Goal: Transaction & Acquisition: Purchase product/service

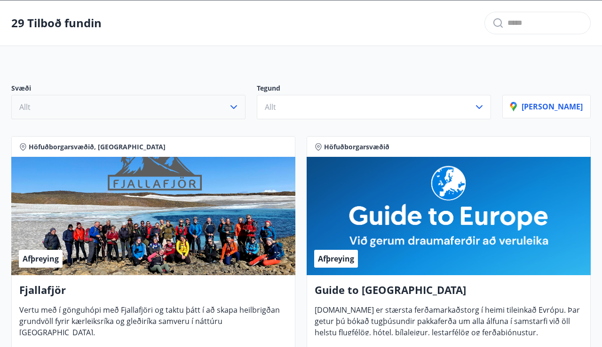
scroll to position [35, 0]
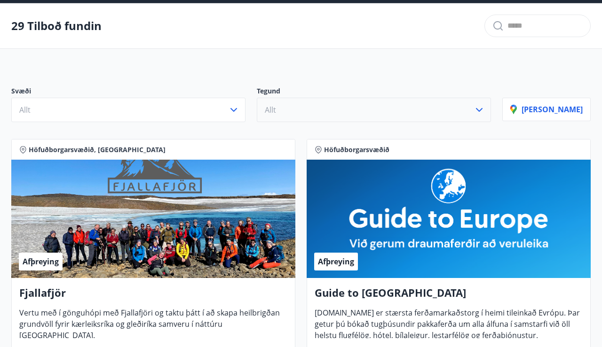
click at [325, 104] on button "Allt" at bounding box center [374, 110] width 234 height 24
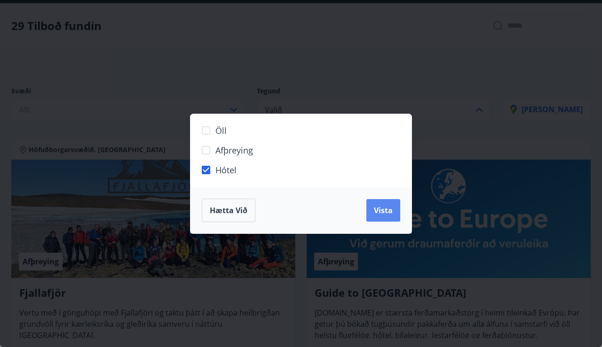
click at [388, 211] on span "Vista" at bounding box center [383, 210] width 19 height 10
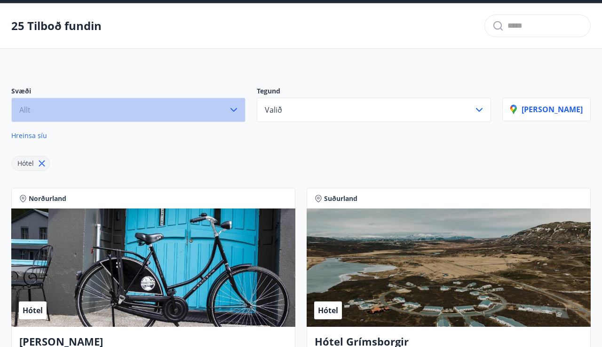
click at [170, 107] on button "Allt" at bounding box center [128, 110] width 234 height 24
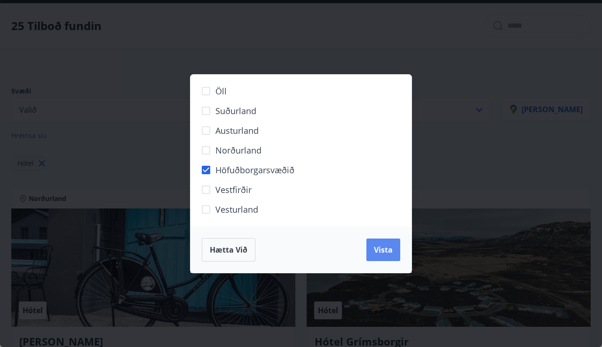
click at [381, 252] on span "Vista" at bounding box center [383, 250] width 19 height 10
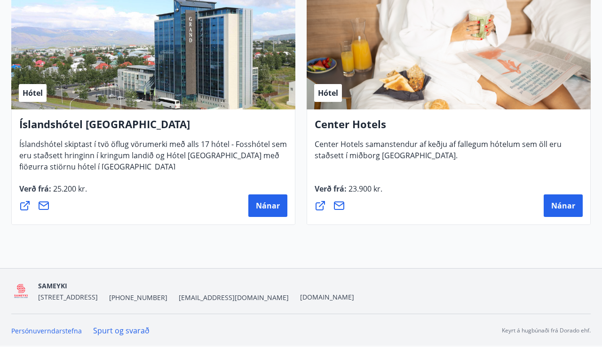
scroll to position [1050, 0]
click at [568, 204] on span "Nánar" at bounding box center [563, 206] width 24 height 10
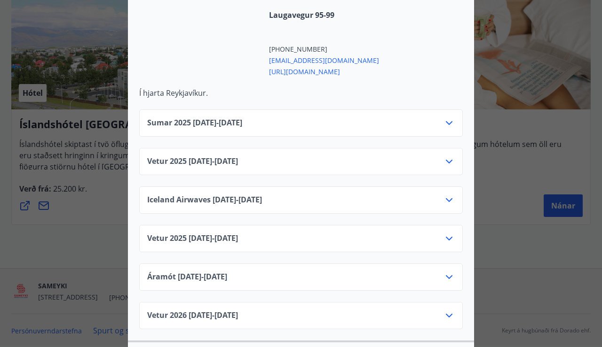
scroll to position [389, 0]
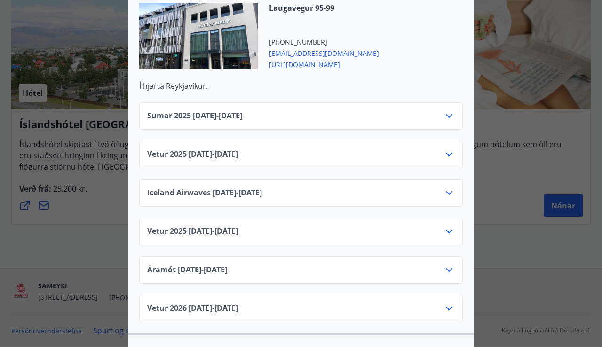
click at [446, 149] on icon at bounding box center [448, 154] width 11 height 11
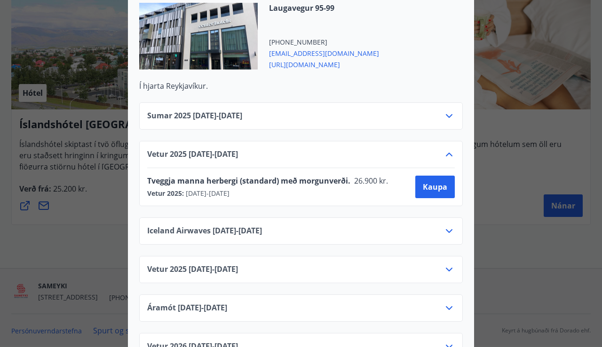
click at [448, 153] on icon at bounding box center [449, 155] width 7 height 4
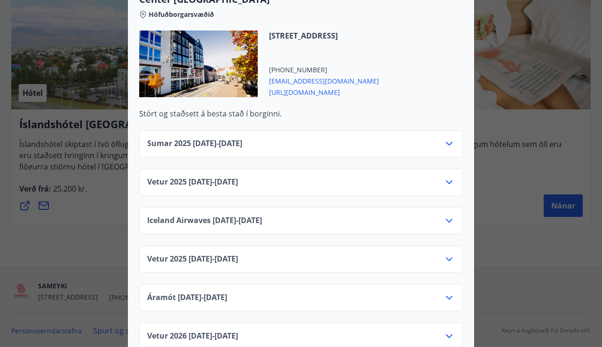
scroll to position [750, 0]
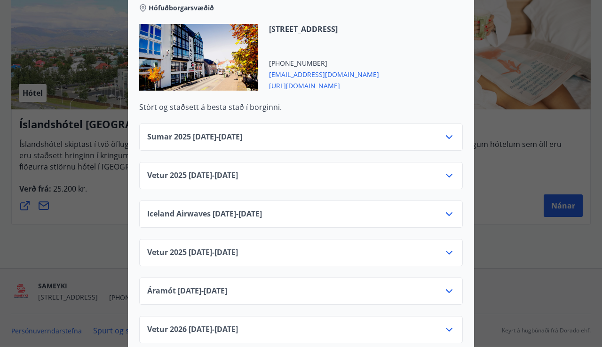
click at [286, 170] on div "Vetur 2025 01.10.25 - 05.11.25" at bounding box center [300, 179] width 307 height 19
click at [446, 170] on icon at bounding box center [448, 175] width 11 height 11
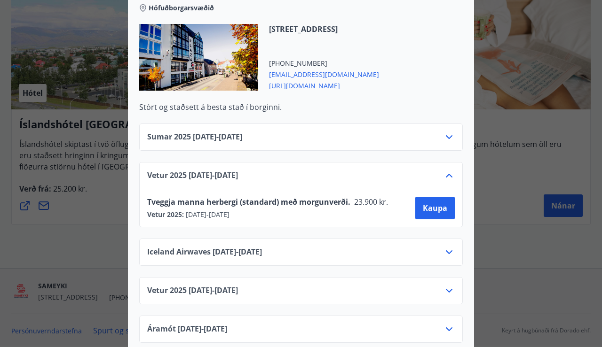
click at [446, 170] on icon at bounding box center [448, 175] width 11 height 11
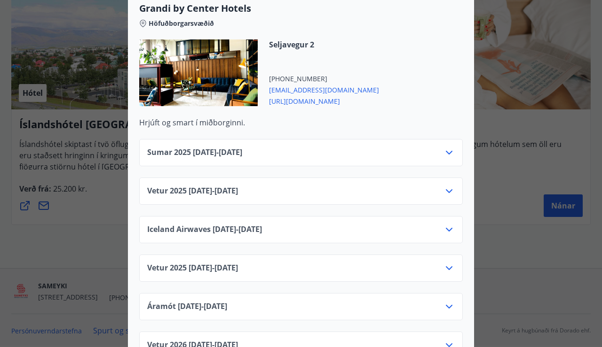
scroll to position [1116, 0]
click at [450, 185] on icon at bounding box center [448, 190] width 11 height 11
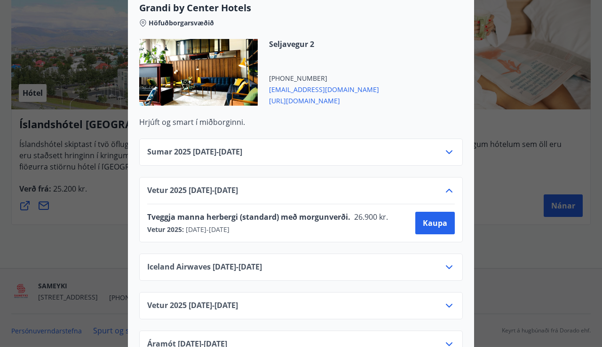
click at [448, 189] on icon at bounding box center [449, 191] width 7 height 4
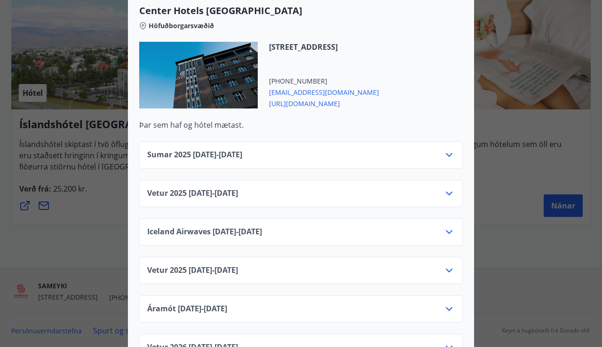
scroll to position [1506, 0]
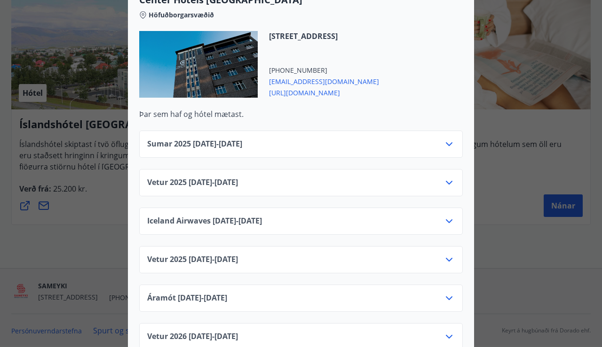
click at [450, 177] on icon at bounding box center [448, 182] width 11 height 11
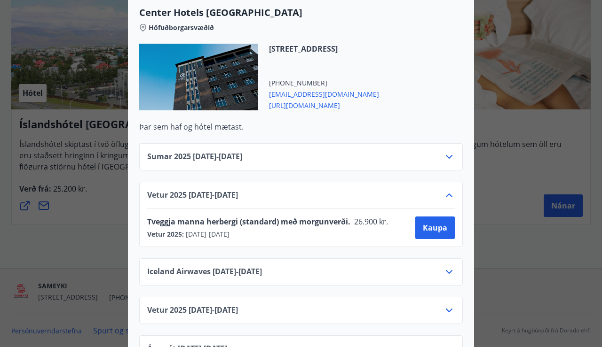
scroll to position [1495, 0]
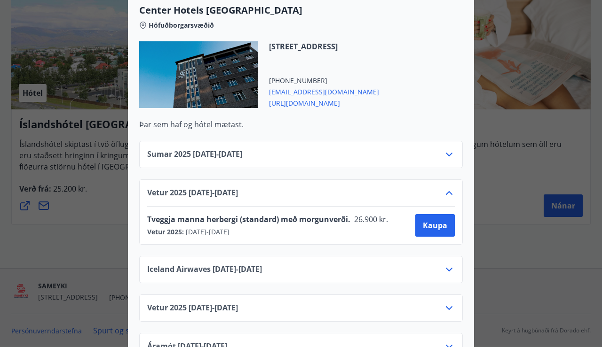
click at [444, 188] on icon at bounding box center [448, 193] width 11 height 11
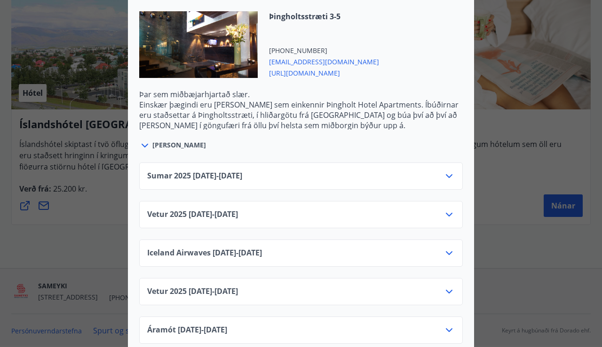
scroll to position [1908, 0]
click at [447, 209] on icon at bounding box center [448, 214] width 11 height 11
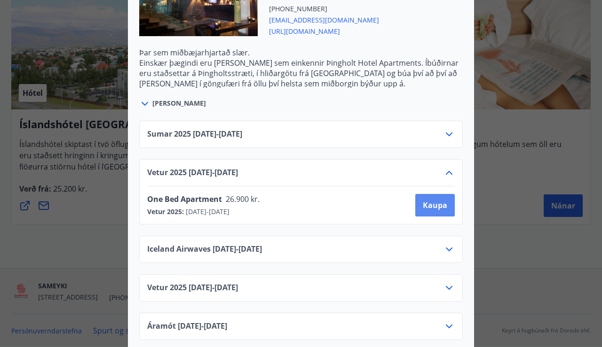
scroll to position [1953, 0]
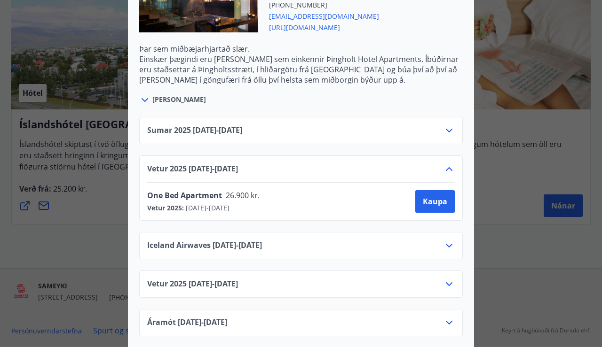
click at [448, 164] on icon at bounding box center [448, 169] width 11 height 11
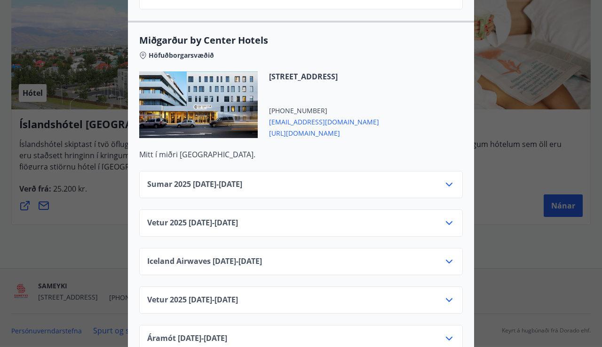
scroll to position [2303, 0]
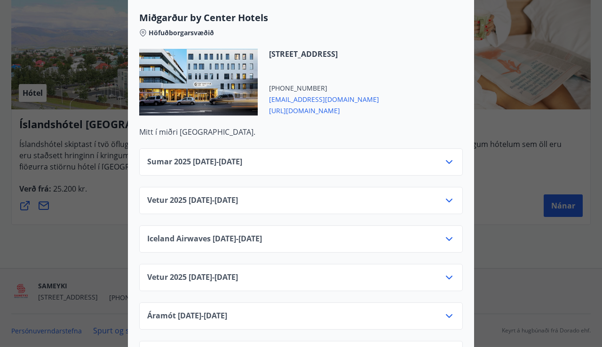
click at [450, 195] on icon at bounding box center [448, 200] width 11 height 11
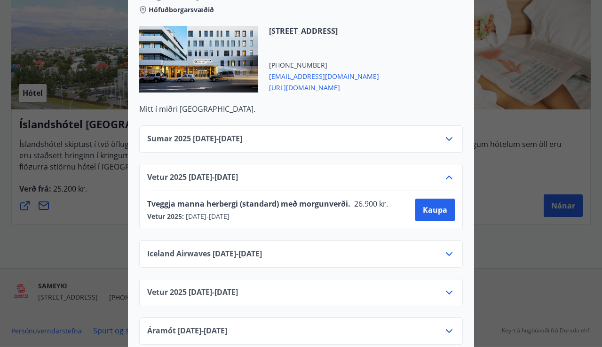
scroll to position [2331, 0]
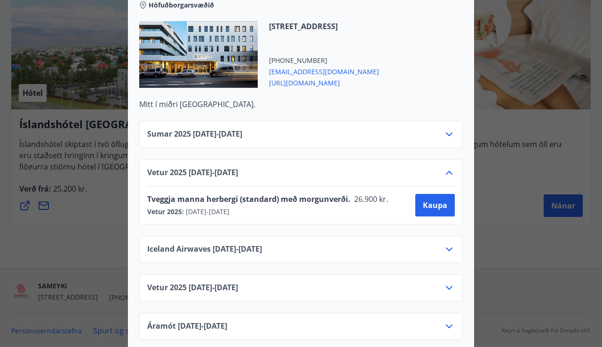
click at [449, 167] on icon at bounding box center [448, 172] width 11 height 11
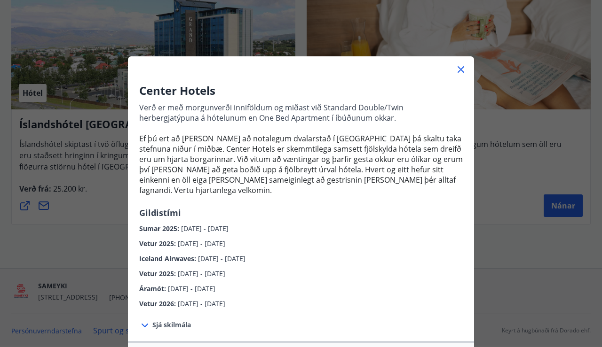
scroll to position [0, 0]
click at [462, 66] on icon at bounding box center [460, 69] width 11 height 11
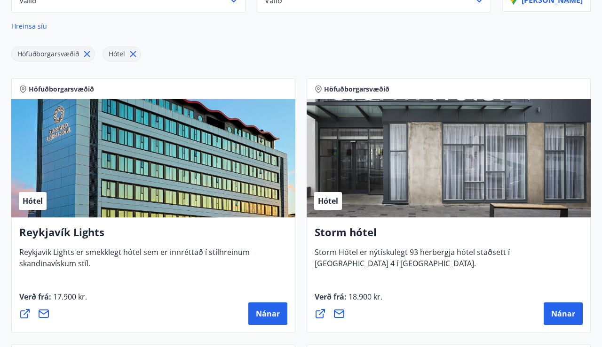
scroll to position [146, 0]
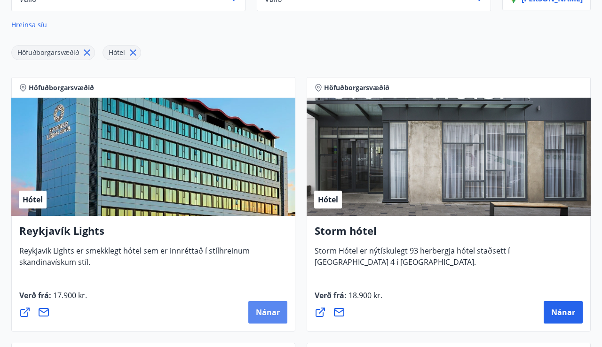
click at [266, 307] on button "Nánar" at bounding box center [267, 312] width 39 height 23
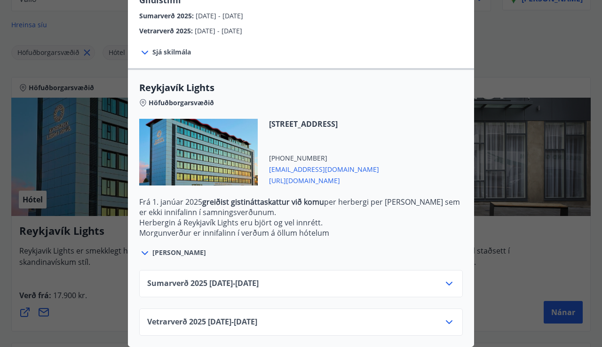
scroll to position [238, 0]
click at [445, 326] on icon at bounding box center [448, 322] width 11 height 11
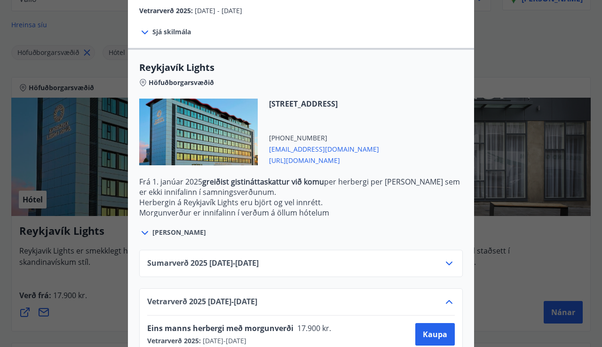
scroll to position [233, 0]
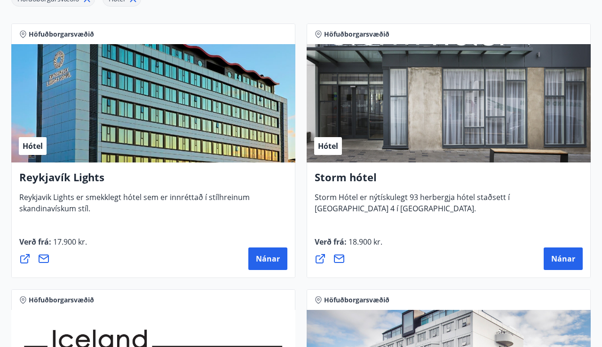
scroll to position [200, 0]
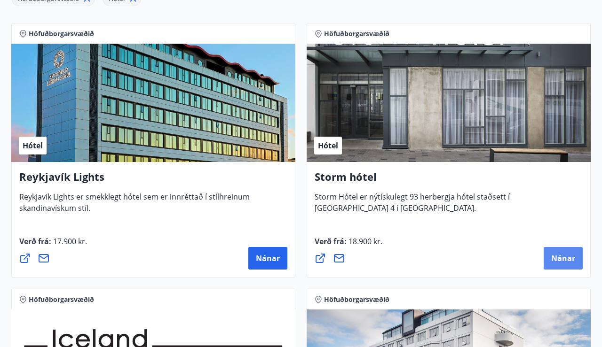
click at [567, 258] on span "Nánar" at bounding box center [563, 258] width 24 height 10
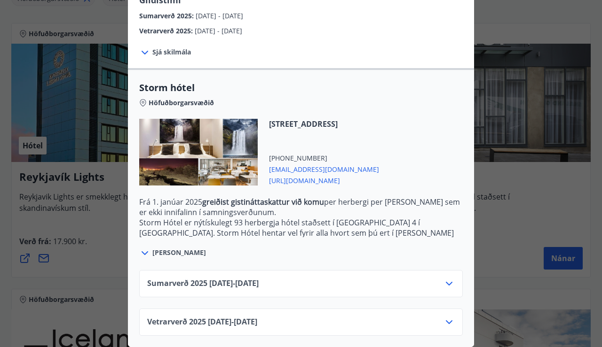
scroll to position [172, 0]
click at [448, 321] on icon at bounding box center [448, 322] width 11 height 11
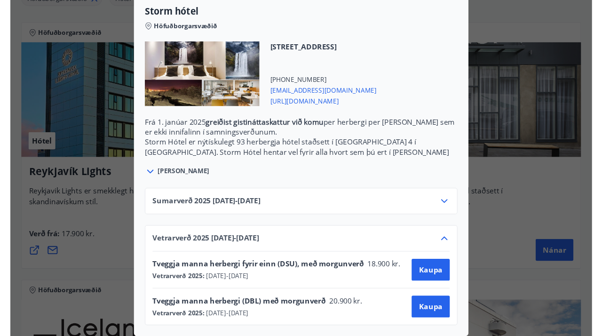
scroll to position [248, 0]
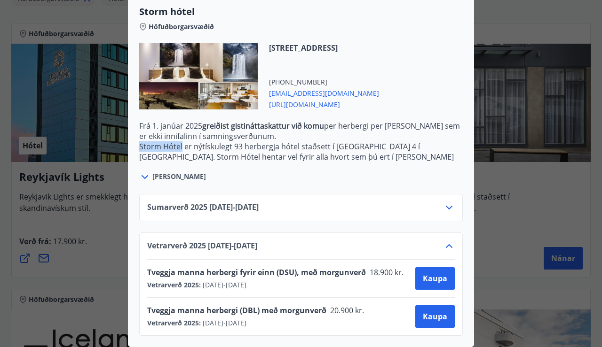
drag, startPoint x: 141, startPoint y: 147, endPoint x: 181, endPoint y: 143, distance: 40.6
click at [181, 143] on p "Storm Hótel er nýtískulegt 93 herbergja hótel staðsett í Þórunnartúni 4 í Reykj…" at bounding box center [300, 161] width 323 height 41
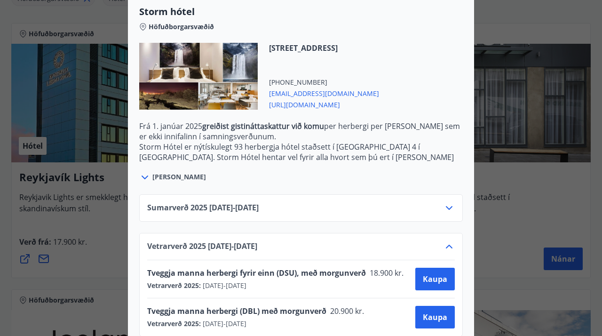
click at [483, 134] on div "Storm hótel Aðeins er hægt að bóka stéttarfélagsverð með því að hafa samband í …" at bounding box center [301, 168] width 602 height 336
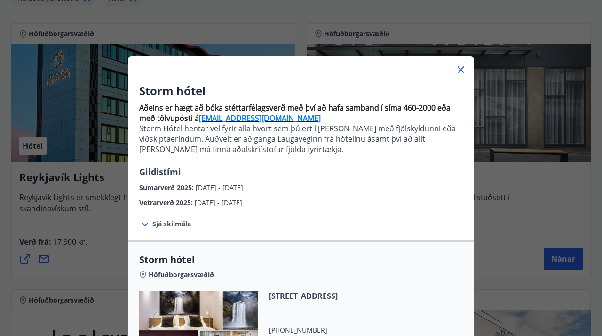
click at [458, 68] on icon at bounding box center [460, 69] width 11 height 11
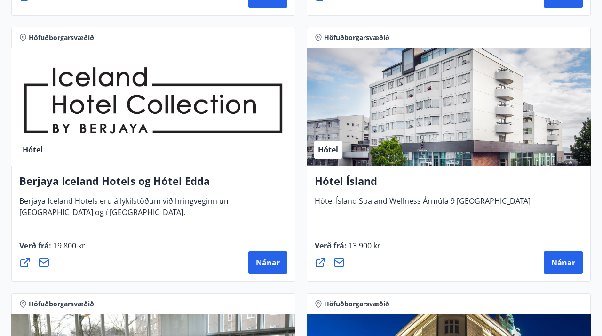
scroll to position [477, 0]
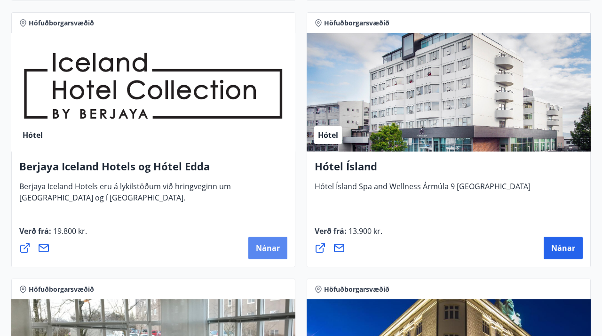
click at [262, 248] on span "Nánar" at bounding box center [268, 248] width 24 height 10
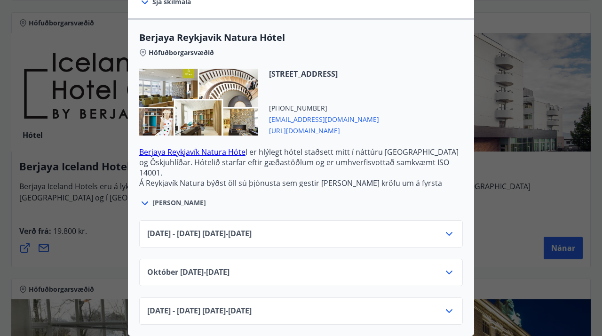
scroll to position [237, 0]
click at [546, 214] on div "Berjaya Iceland Hotels og Hótel Edda Berjaya Iceland Hotels og Hótel Edda eru h…" at bounding box center [301, 168] width 602 height 336
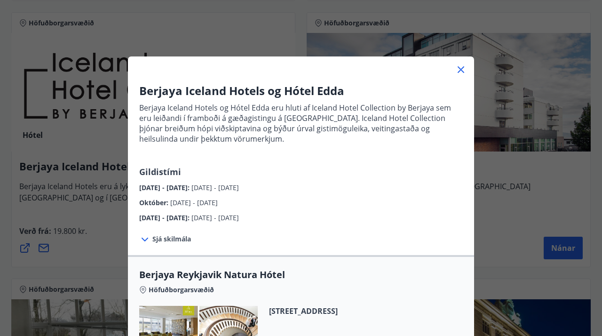
click at [461, 70] on icon at bounding box center [460, 69] width 11 height 11
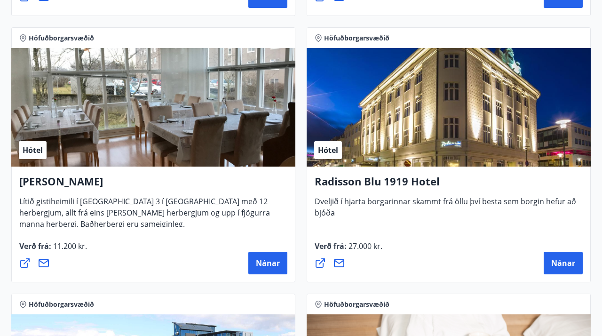
scroll to position [733, 0]
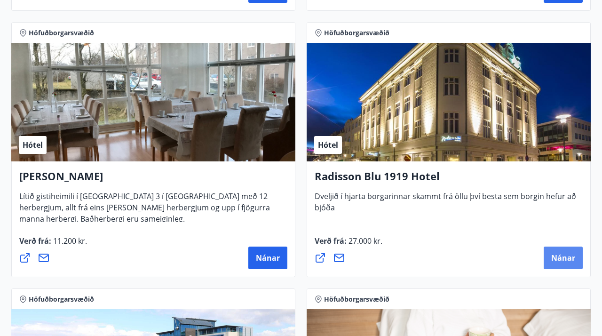
click at [561, 255] on span "Nánar" at bounding box center [563, 257] width 24 height 10
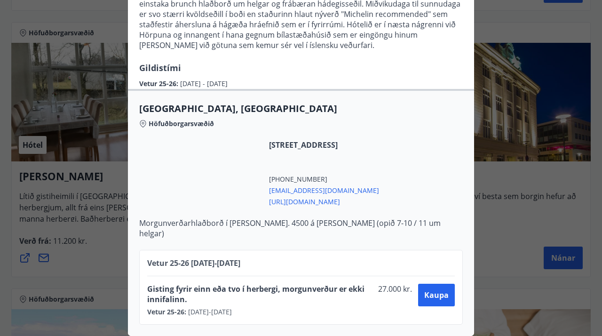
scroll to position [176, 0]
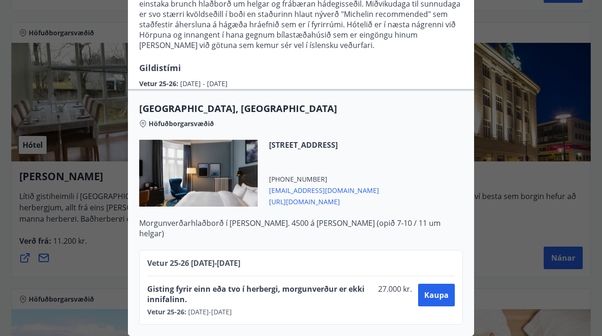
click at [271, 260] on div "Vetur 25-26 01.10.25 - 30.04.26" at bounding box center [300, 267] width 307 height 18
click at [262, 293] on span "Gisting fyrir einn eða tvo í herbergi, morgunverður er ekki innifalinn." at bounding box center [260, 293] width 227 height 21
click at [277, 258] on div "Vetur 25-26 01.10.25 - 30.04.26" at bounding box center [300, 267] width 307 height 18
click at [274, 300] on span "Gisting fyrir einn eða tvo í herbergi, morgunverður er ekki innifalinn." at bounding box center [260, 293] width 227 height 21
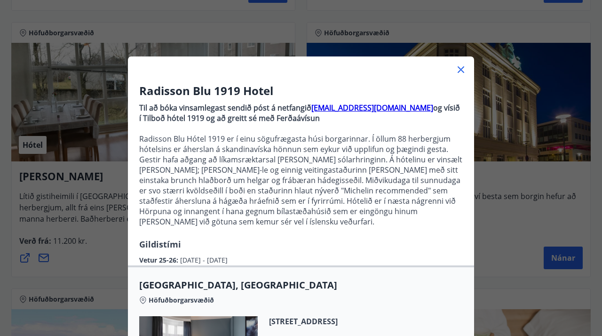
scroll to position [0, 0]
click at [461, 70] on icon at bounding box center [460, 69] width 1 height 1
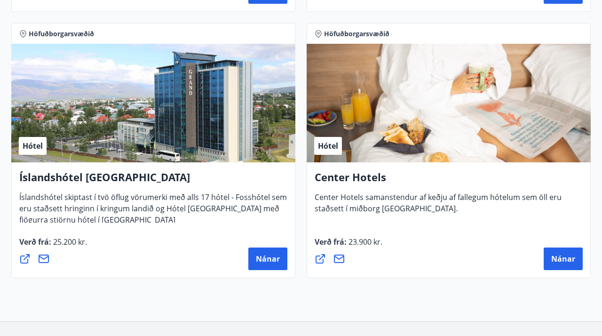
scroll to position [1009, 0]
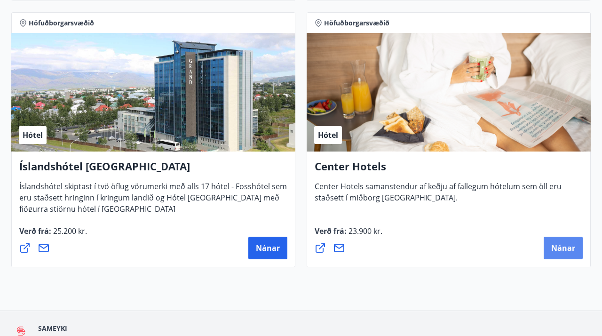
click at [561, 244] on span "Nánar" at bounding box center [563, 248] width 24 height 10
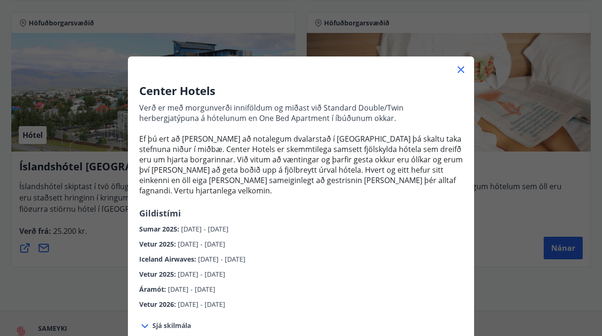
click at [461, 68] on icon at bounding box center [460, 69] width 11 height 11
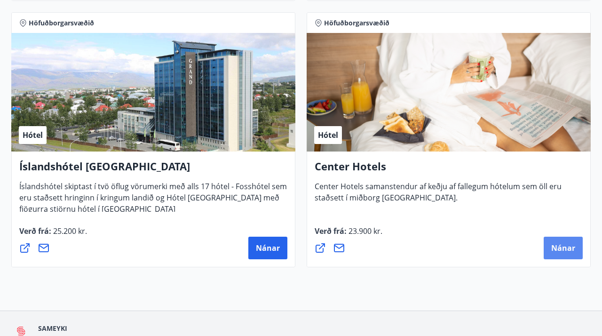
click at [559, 246] on span "Nánar" at bounding box center [563, 248] width 24 height 10
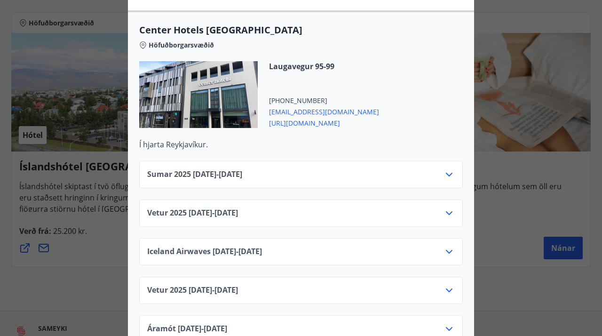
scroll to position [332, 0]
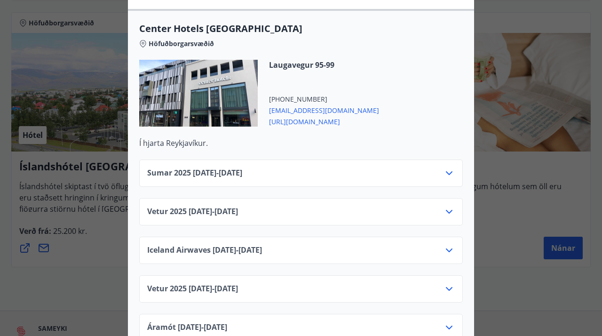
click at [447, 206] on icon at bounding box center [448, 211] width 11 height 11
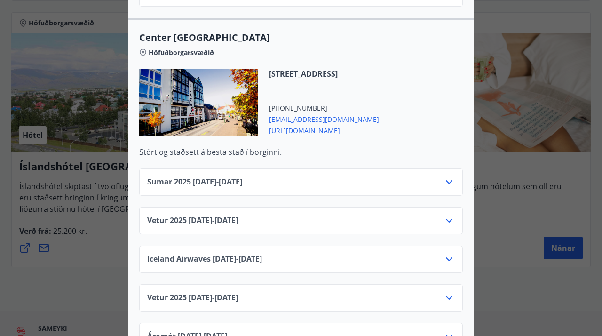
scroll to position [752, 0]
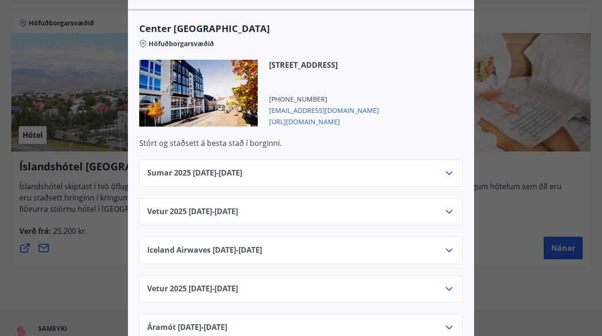
click at [447, 206] on icon at bounding box center [448, 211] width 11 height 11
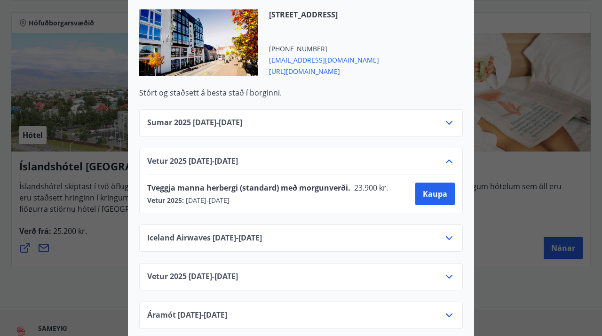
scroll to position [803, 0]
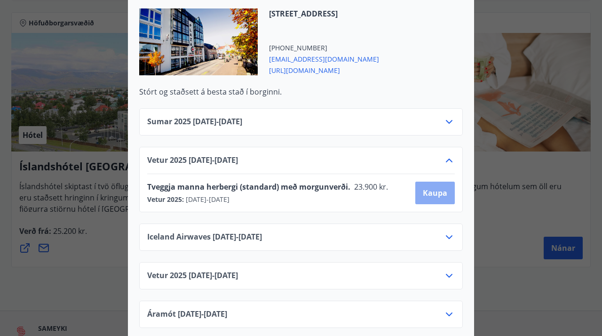
click at [431, 188] on span "Kaupa" at bounding box center [434, 193] width 24 height 10
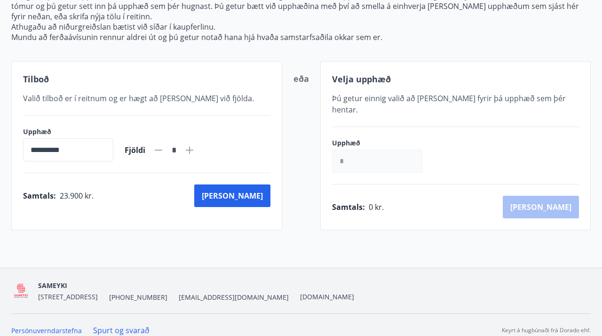
scroll to position [127, 0]
click at [253, 80] on div "Tilboð" at bounding box center [146, 79] width 247 height 12
click at [253, 197] on button "Kaup" at bounding box center [232, 196] width 76 height 23
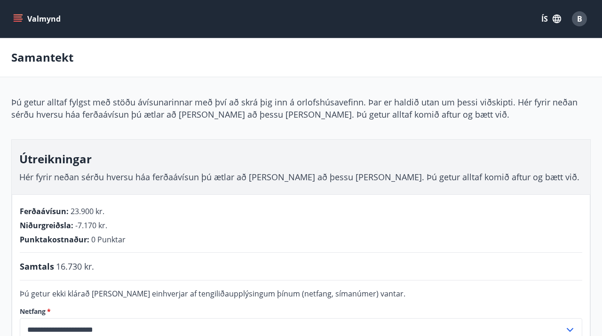
scroll to position [22, 0]
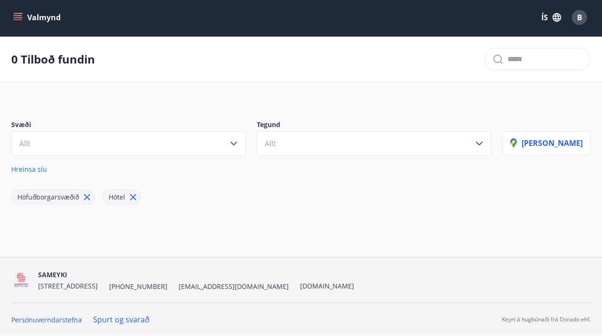
scroll to position [1, 0]
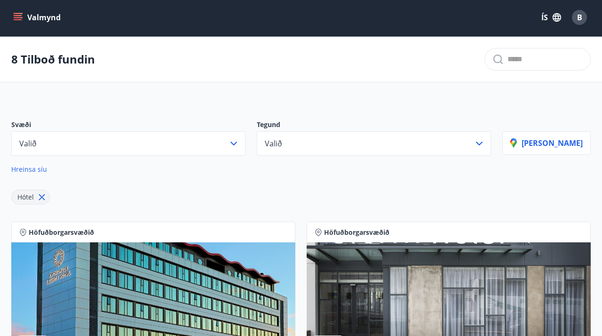
scroll to position [35, 0]
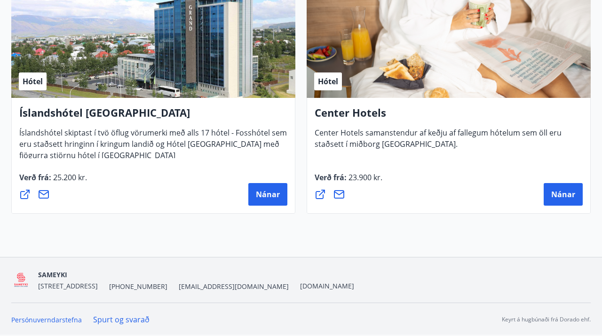
scroll to position [1062, 0]
click at [559, 193] on span "Nánar" at bounding box center [563, 194] width 24 height 10
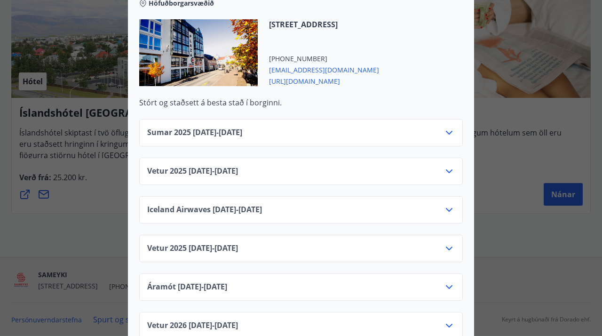
scroll to position [755, 0]
click at [448, 165] on icon at bounding box center [448, 170] width 11 height 11
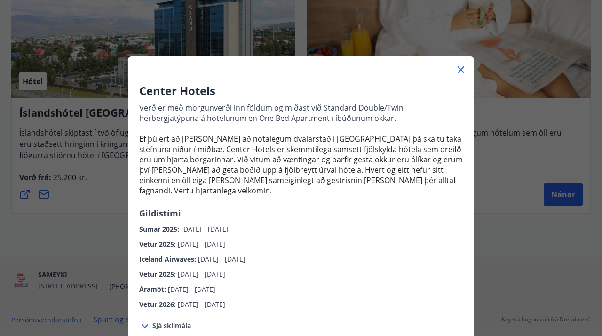
scroll to position [0, 0]
click at [464, 66] on icon at bounding box center [460, 69] width 11 height 11
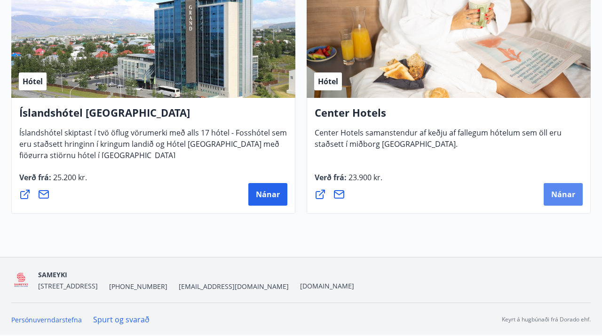
click at [554, 203] on button "Nánar" at bounding box center [562, 194] width 39 height 23
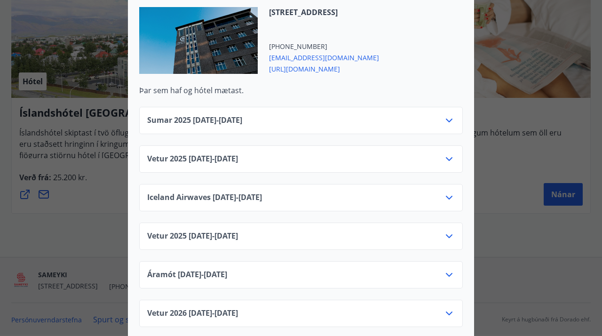
scroll to position [1531, 0]
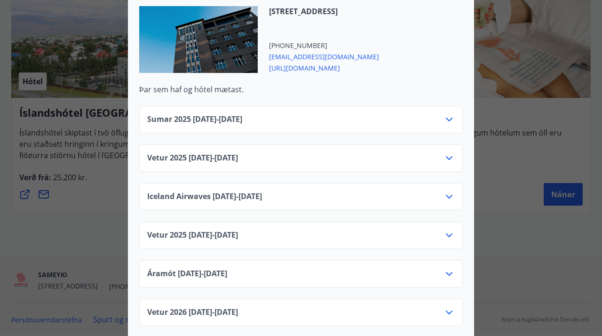
click at [451, 152] on icon at bounding box center [448, 157] width 11 height 11
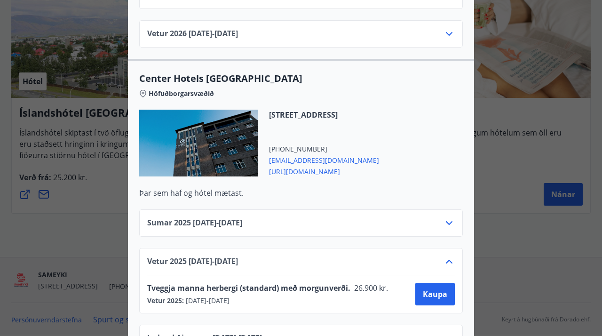
scroll to position [1429, 0]
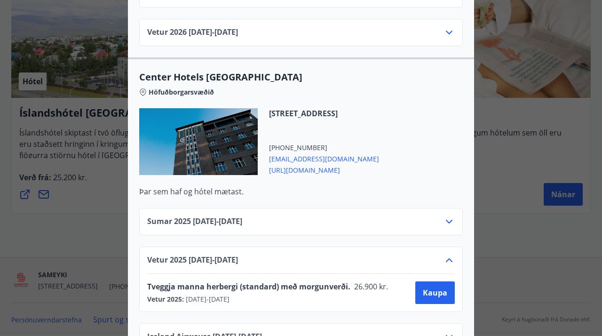
click at [516, 158] on div "Center Hotels Verð er með morgunverði inniföldum og miðast við Standard Double/…" at bounding box center [301, 168] width 602 height 336
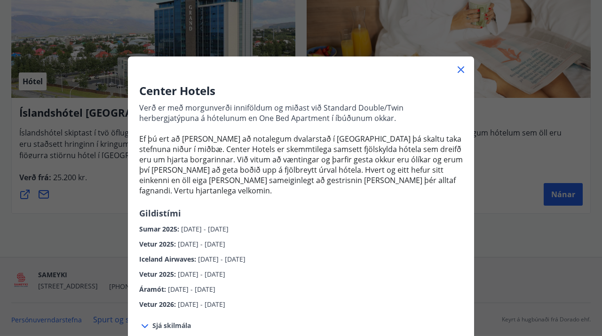
click at [459, 67] on icon at bounding box center [460, 69] width 11 height 11
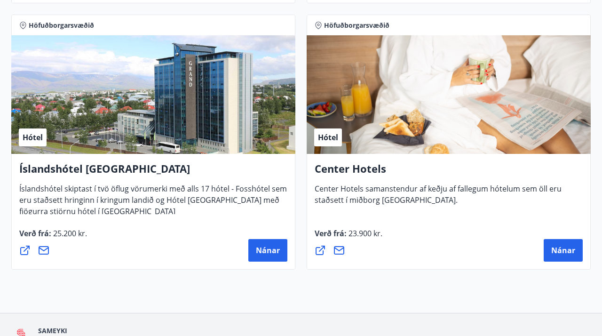
scroll to position [995, 0]
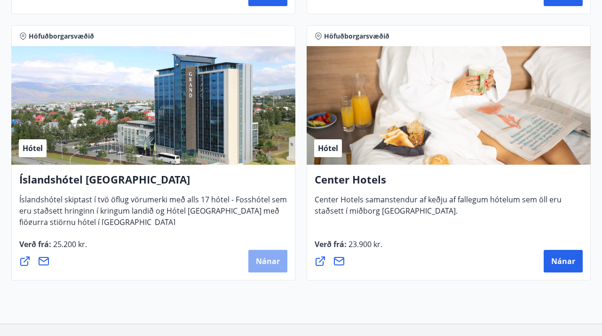
click at [265, 262] on span "Nánar" at bounding box center [268, 261] width 24 height 10
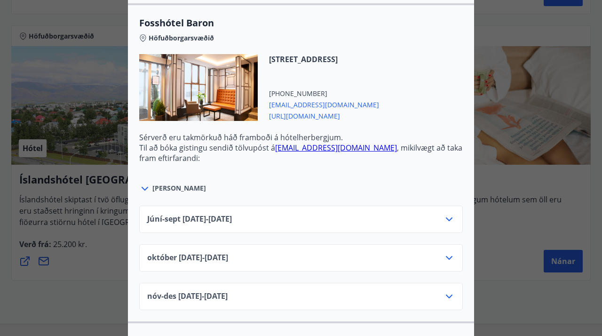
scroll to position [1624, 0]
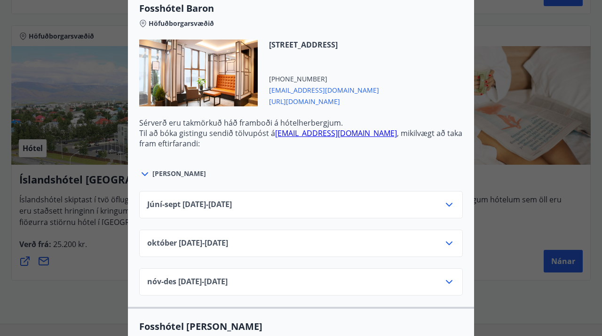
click at [144, 173] on icon at bounding box center [144, 173] width 11 height 11
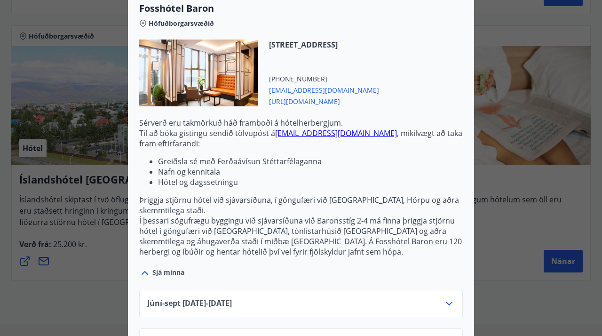
click at [144, 272] on icon at bounding box center [144, 273] width 7 height 4
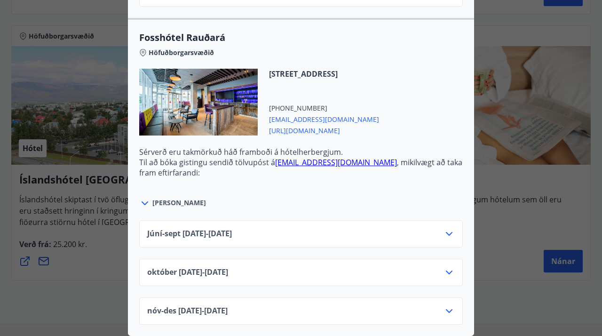
scroll to position [2230, 0]
click at [142, 201] on icon at bounding box center [144, 202] width 11 height 11
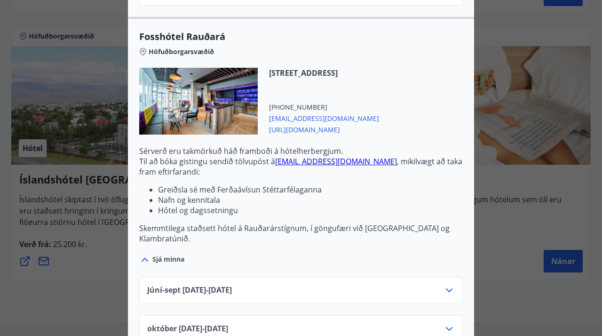
click at [146, 260] on icon at bounding box center [144, 260] width 7 height 4
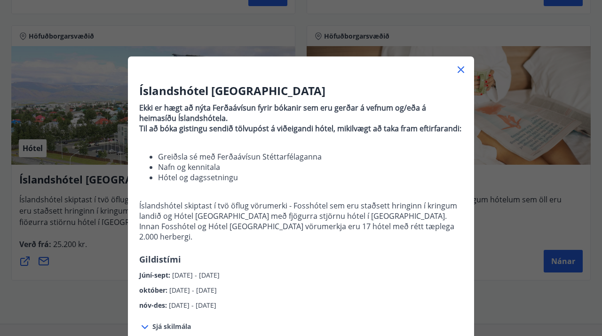
scroll to position [0, 0]
click at [457, 68] on icon at bounding box center [460, 69] width 11 height 11
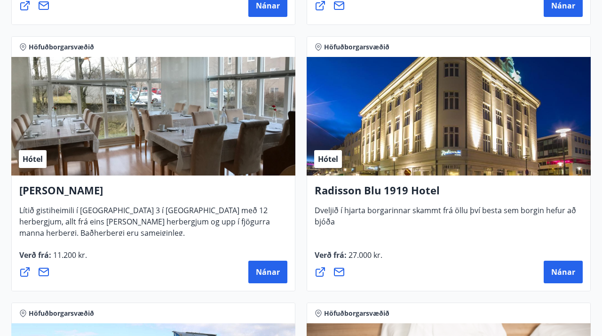
scroll to position [719, 0]
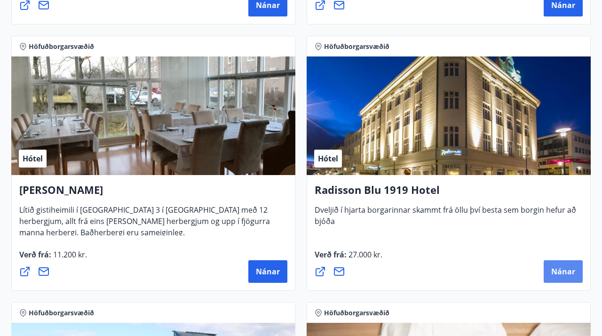
click at [558, 272] on span "Nánar" at bounding box center [563, 271] width 24 height 10
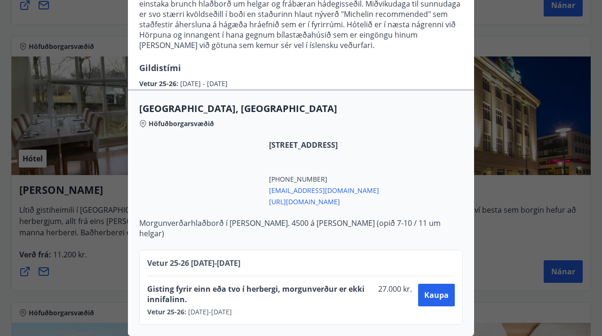
scroll to position [176, 0]
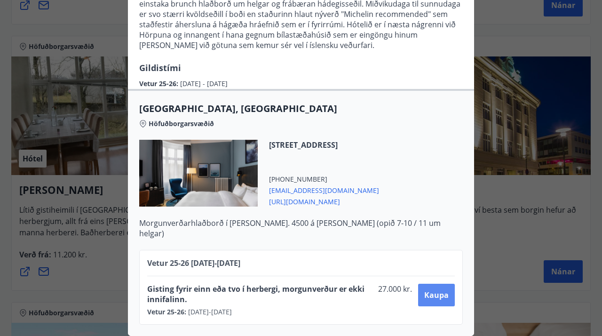
click at [438, 296] on span "Kaupa" at bounding box center [436, 294] width 24 height 10
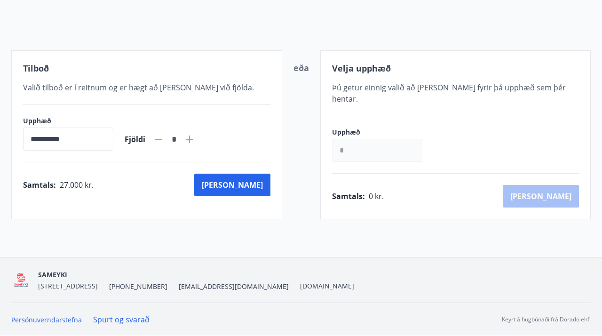
scroll to position [76, 0]
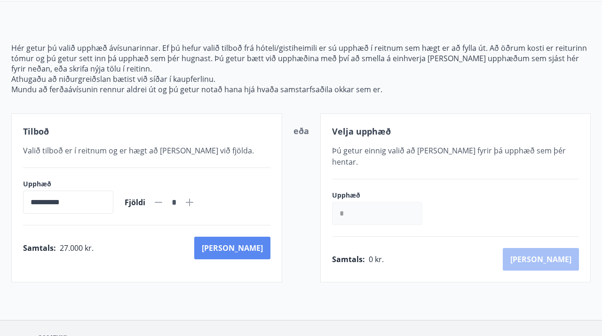
click at [261, 250] on button "Kaup" at bounding box center [232, 247] width 76 height 23
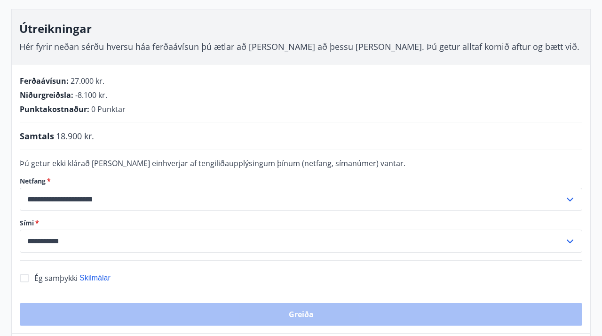
scroll to position [135, 0]
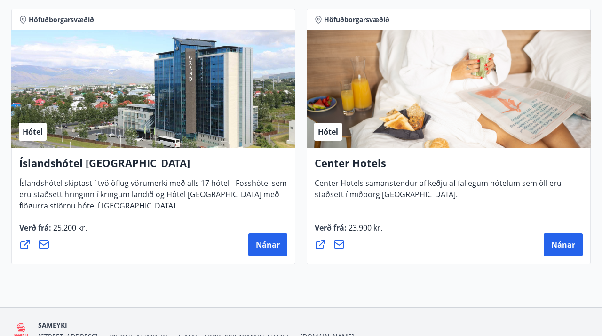
scroll to position [1014, 0]
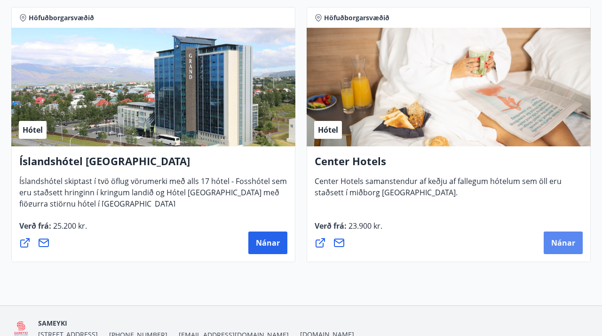
click at [566, 241] on span "Nánar" at bounding box center [563, 242] width 24 height 10
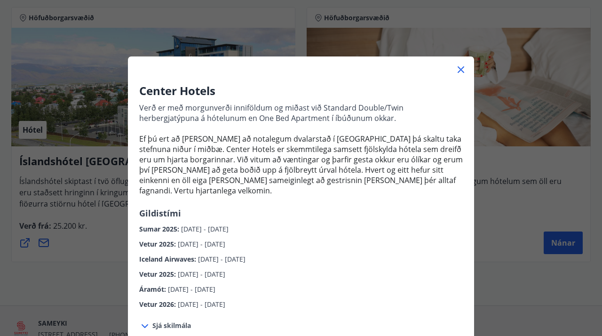
scroll to position [0, 0]
click at [461, 67] on icon at bounding box center [460, 69] width 11 height 11
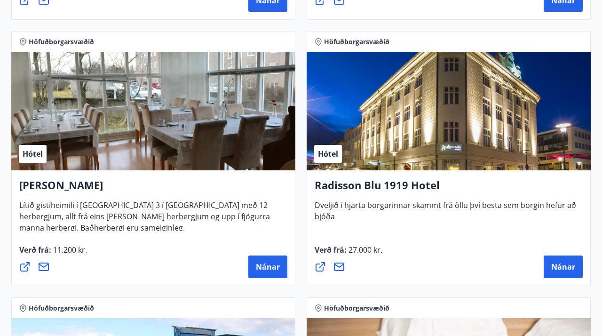
scroll to position [725, 0]
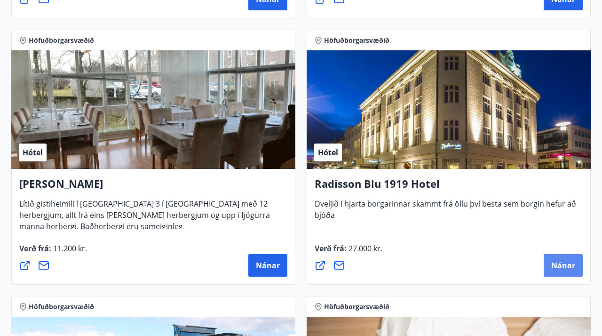
click at [558, 269] on span "Nánar" at bounding box center [563, 265] width 24 height 10
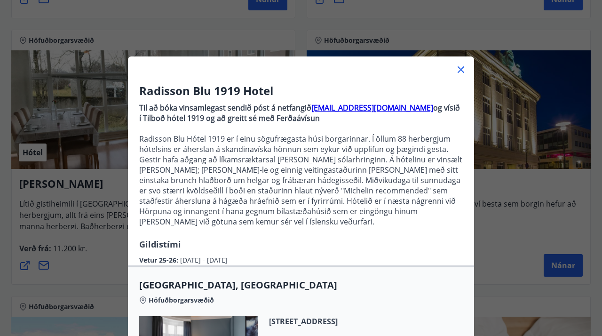
scroll to position [0, 0]
click at [461, 68] on icon at bounding box center [460, 69] width 11 height 11
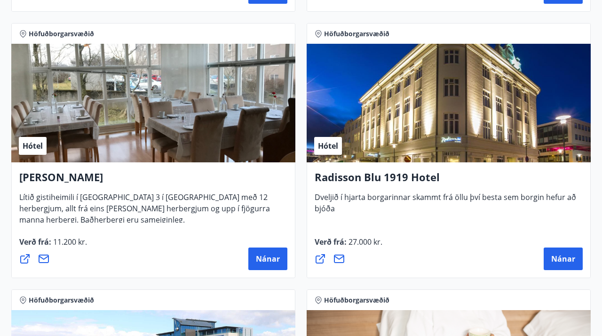
scroll to position [723, 0]
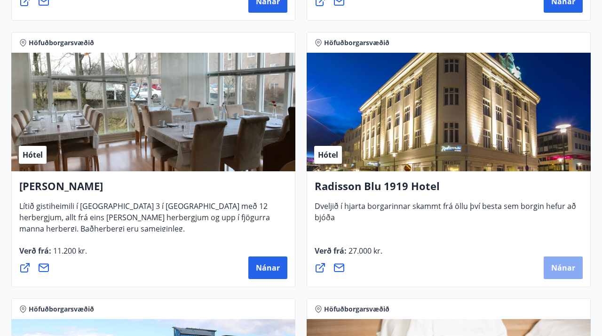
click at [568, 269] on span "Nánar" at bounding box center [563, 267] width 24 height 10
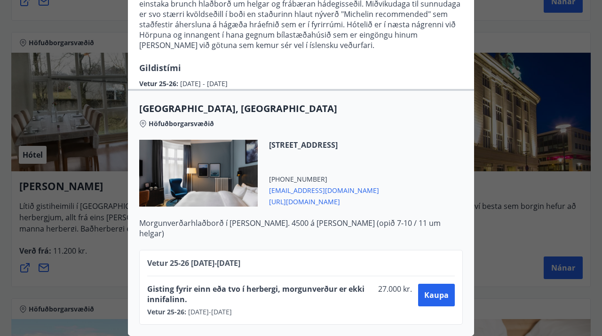
scroll to position [176, 0]
click at [439, 295] on span "Kaupa" at bounding box center [436, 294] width 24 height 10
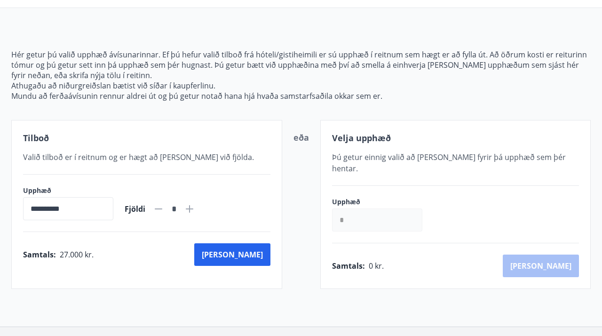
scroll to position [74, 0]
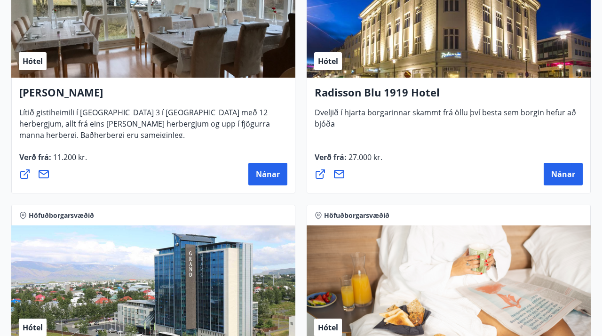
scroll to position [805, 0]
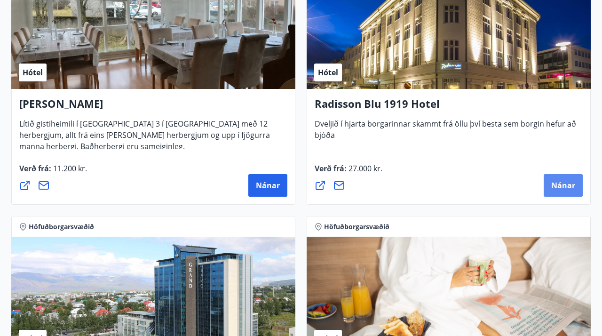
click at [555, 183] on span "Nánar" at bounding box center [563, 185] width 24 height 10
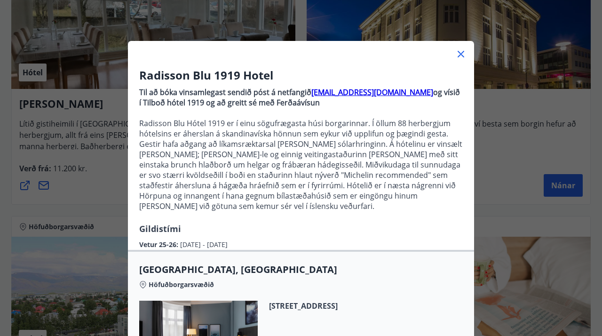
scroll to position [27, 0]
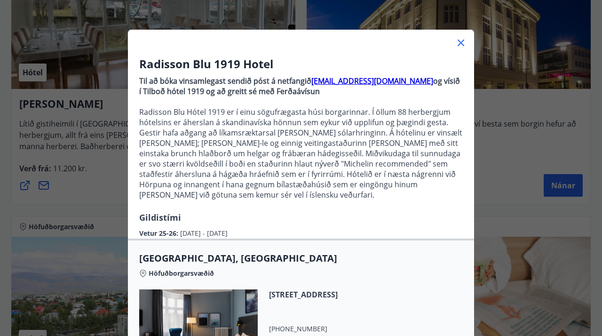
drag, startPoint x: 291, startPoint y: 93, endPoint x: 138, endPoint y: 89, distance: 153.2
click at [138, 89] on div "Radisson Blu 1919 Hotel Til að bóka vinsamlegast sendið póst á netfangið sales.…" at bounding box center [301, 147] width 346 height 182
copy strong "[EMAIL_ADDRESS][DOMAIN_NAME]"
click at [410, 66] on h3 "Radisson Blu 1919 Hotel" at bounding box center [300, 64] width 323 height 16
click at [461, 41] on icon at bounding box center [460, 42] width 11 height 11
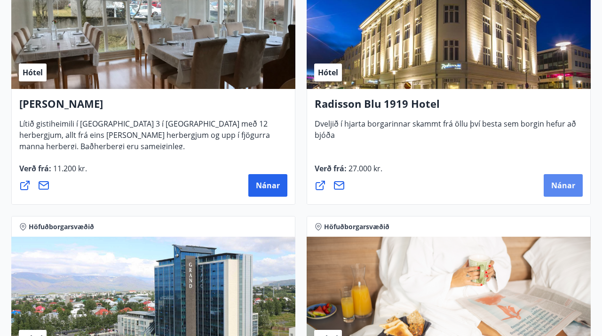
click at [566, 187] on span "Nánar" at bounding box center [563, 185] width 24 height 10
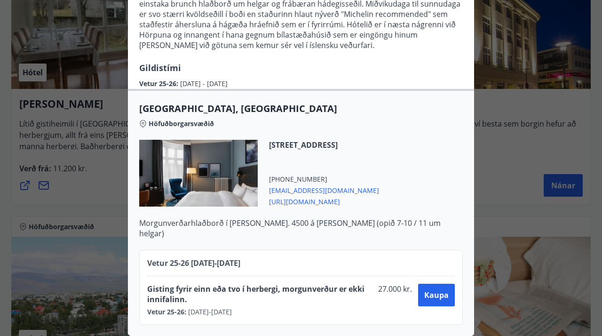
scroll to position [176, 0]
click at [437, 297] on span "Kaupa" at bounding box center [436, 294] width 24 height 10
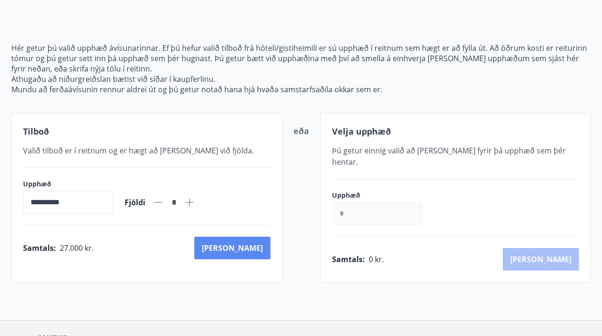
click at [252, 249] on button "Kaup" at bounding box center [232, 247] width 76 height 23
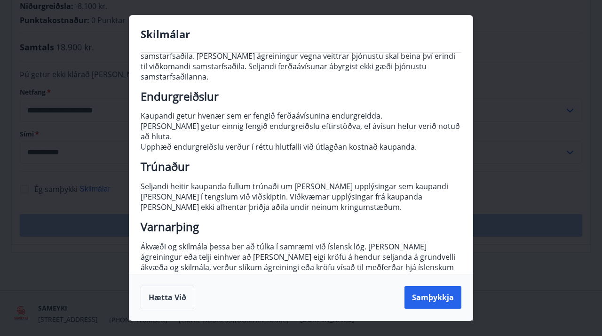
scroll to position [112, 0]
click at [443, 289] on button "Samþykkja" at bounding box center [432, 297] width 57 height 23
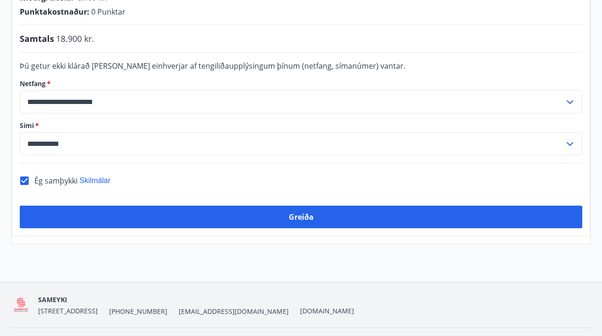
scroll to position [228, 0]
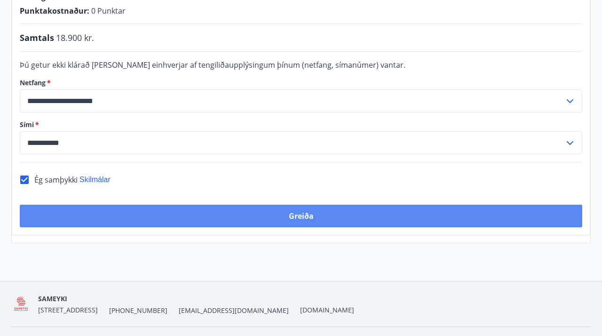
click at [306, 216] on button "Greiða" at bounding box center [301, 215] width 562 height 23
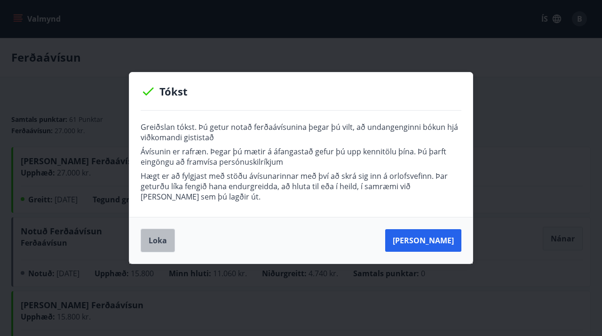
click at [159, 238] on button "Loka" at bounding box center [158, 239] width 34 height 23
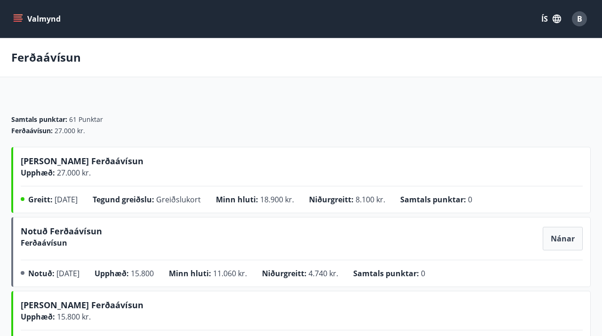
click at [35, 20] on button "Valmynd" at bounding box center [37, 18] width 53 height 17
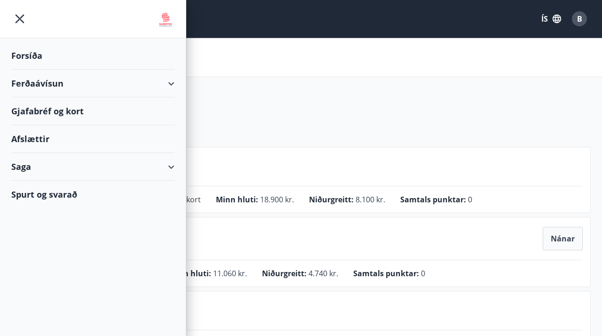
click at [263, 70] on div "Ferðaávísun" at bounding box center [301, 57] width 602 height 39
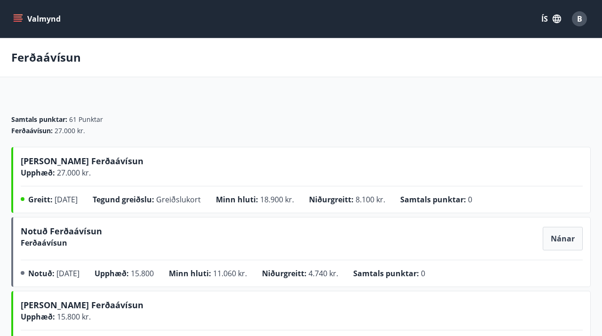
click at [41, 20] on button "Valmynd" at bounding box center [37, 18] width 53 height 17
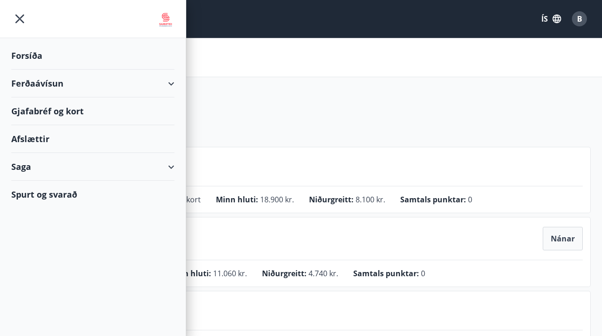
click at [45, 87] on div "Ferðaávísun" at bounding box center [92, 84] width 163 height 28
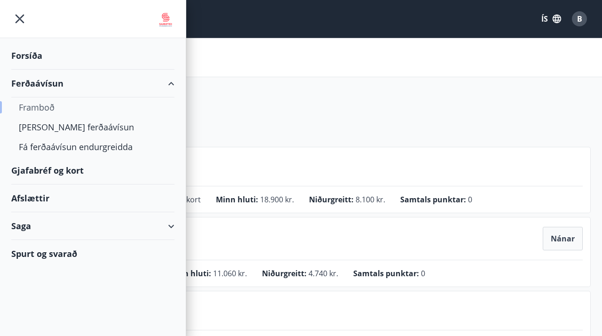
click at [41, 110] on div "Framboð" at bounding box center [93, 107] width 148 height 20
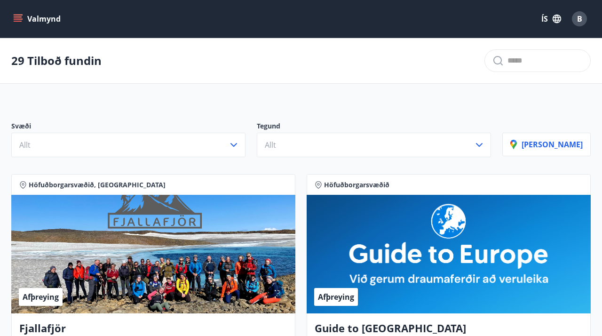
click at [507, 63] on input "text" at bounding box center [544, 60] width 75 height 15
click at [481, 87] on span "Radisson Blu 1919 Hotel" at bounding box center [513, 90] width 140 height 11
type input "**********"
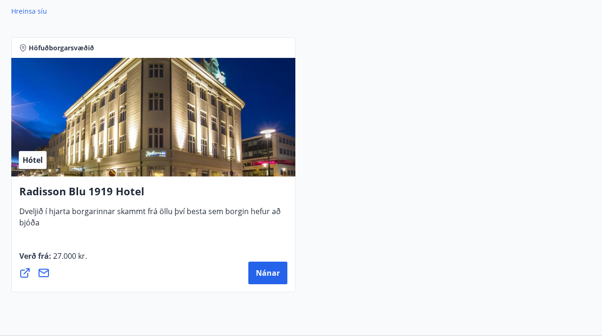
scroll to position [176, 0]
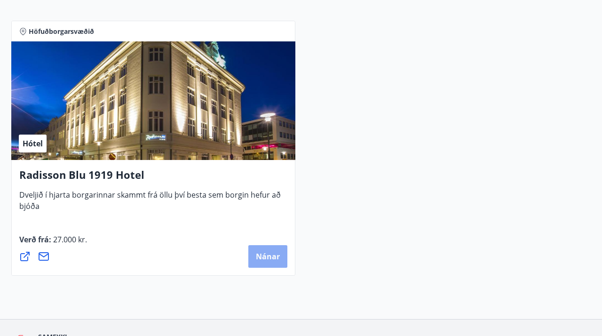
click at [268, 256] on span "Nánar" at bounding box center [268, 256] width 24 height 10
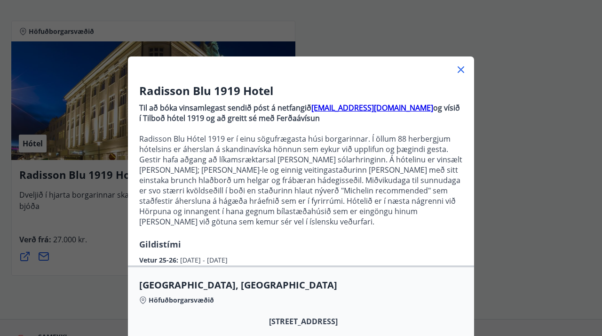
scroll to position [0, 0]
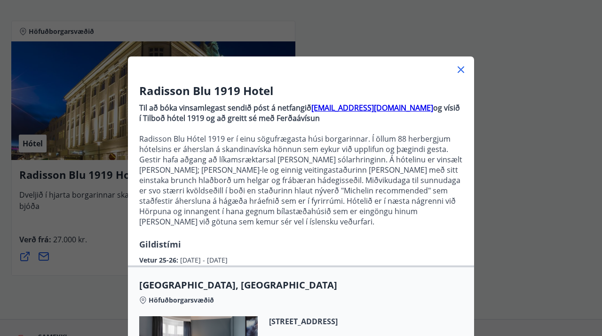
click at [462, 71] on icon at bounding box center [460, 69] width 7 height 7
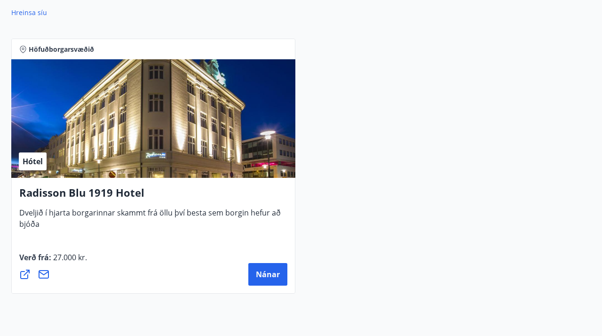
scroll to position [157, 0]
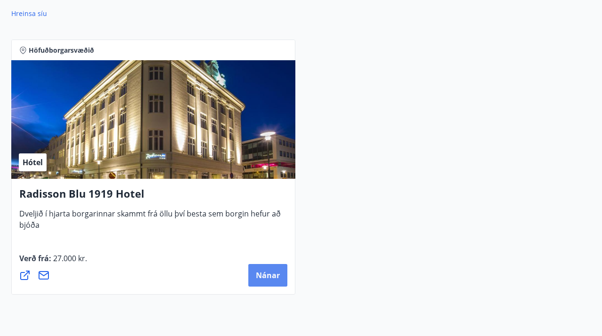
click at [263, 272] on span "Nánar" at bounding box center [268, 275] width 24 height 10
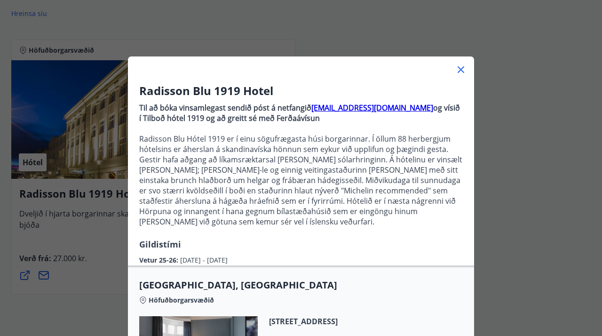
scroll to position [0, 0]
click at [458, 72] on icon at bounding box center [460, 69] width 7 height 7
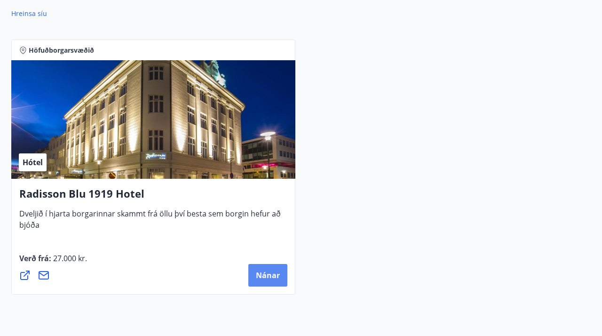
click at [274, 270] on span "Nánar" at bounding box center [268, 275] width 24 height 10
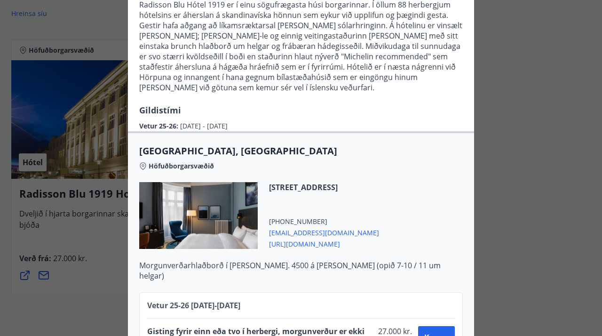
scroll to position [134, 0]
click at [540, 220] on div at bounding box center [301, 168] width 602 height 336
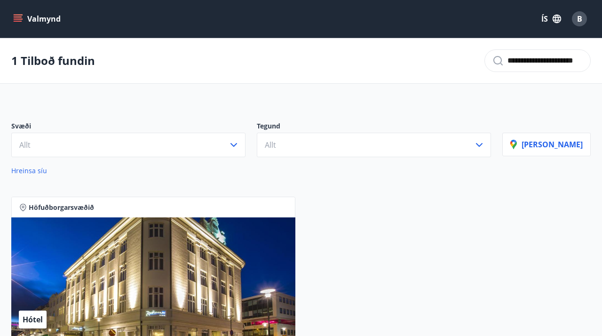
scroll to position [0, 0]
click at [17, 18] on icon "menu" at bounding box center [17, 18] width 9 height 9
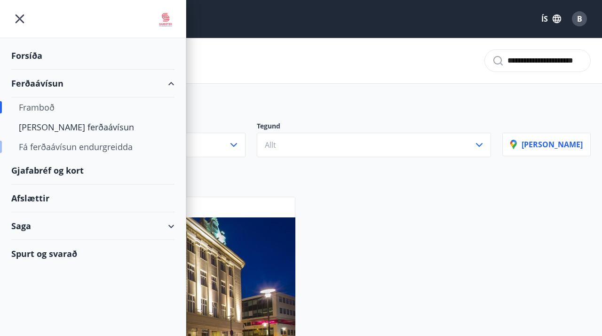
click at [59, 144] on div "Fá ferðaávísun endurgreidda" at bounding box center [93, 147] width 148 height 20
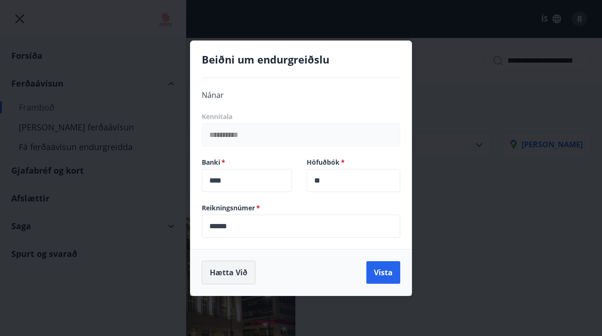
click at [229, 271] on button "Hætta við" at bounding box center [229, 271] width 54 height 23
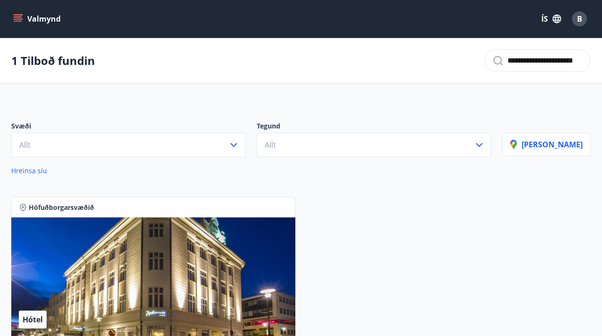
click at [17, 18] on icon "menu" at bounding box center [17, 18] width 9 height 9
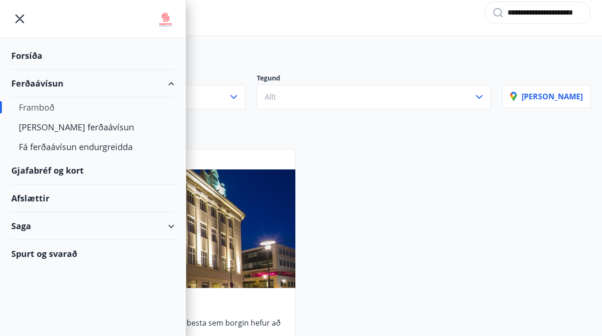
scroll to position [62, 0]
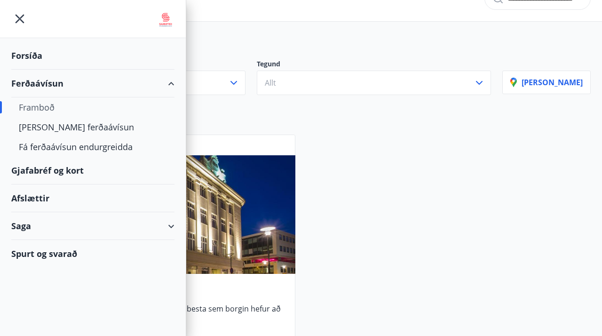
click at [22, 19] on icon "menu" at bounding box center [19, 18] width 17 height 17
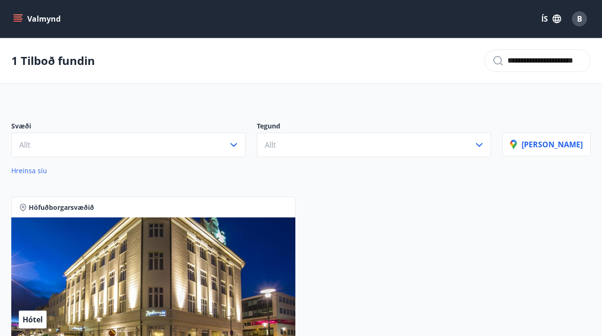
scroll to position [0, 0]
click at [38, 20] on button "Valmynd" at bounding box center [37, 18] width 53 height 17
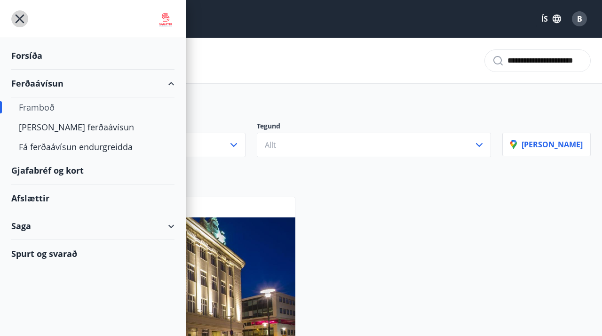
click at [22, 23] on icon "menu" at bounding box center [19, 18] width 17 height 17
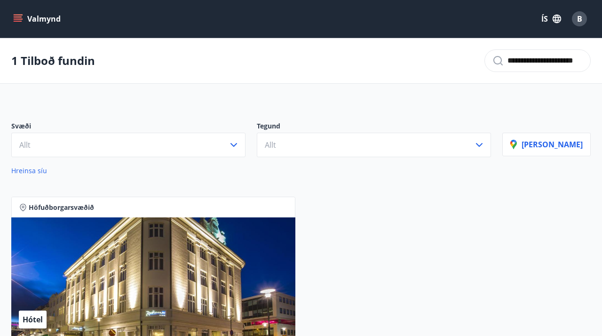
click at [235, 19] on div "Valmynd ÍS B" at bounding box center [300, 19] width 579 height 23
